Goal: Task Accomplishment & Management: Complete application form

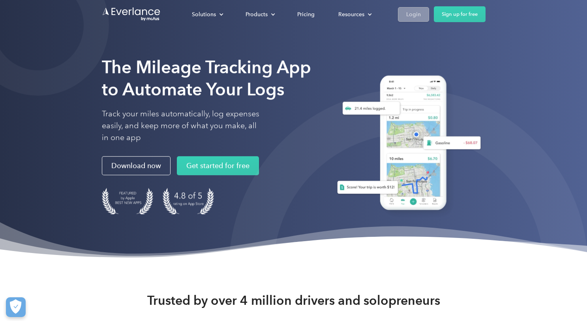
click at [403, 11] on link "Login" at bounding box center [413, 14] width 31 height 15
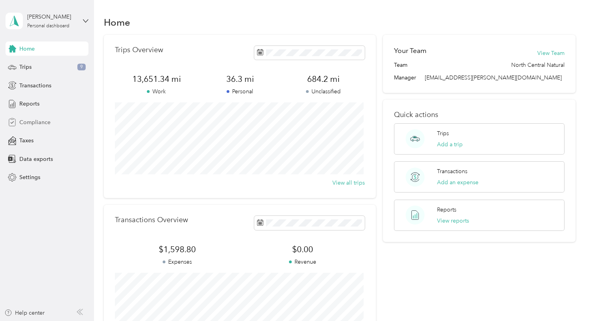
click at [35, 120] on span "Compliance" at bounding box center [34, 122] width 31 height 8
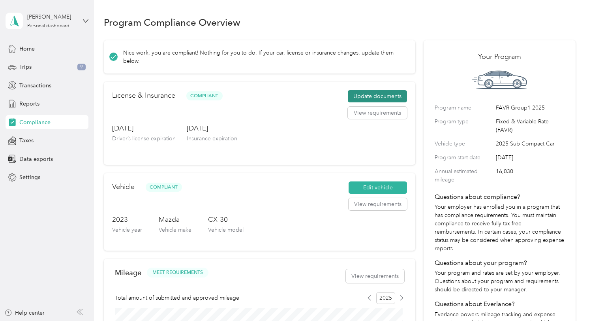
click at [360, 96] on button "Update documents" at bounding box center [377, 96] width 59 height 13
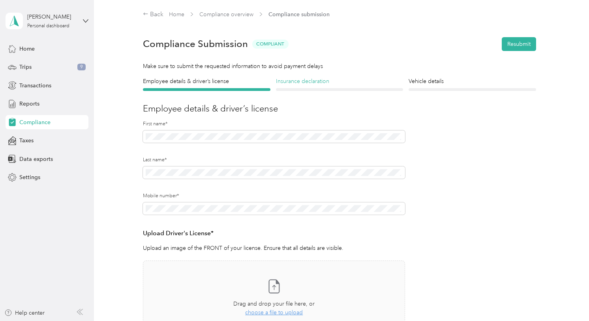
click at [302, 81] on h4 "Insurance declaration" at bounding box center [340, 81] width 128 height 8
